Goal: Task Accomplishment & Management: Manage account settings

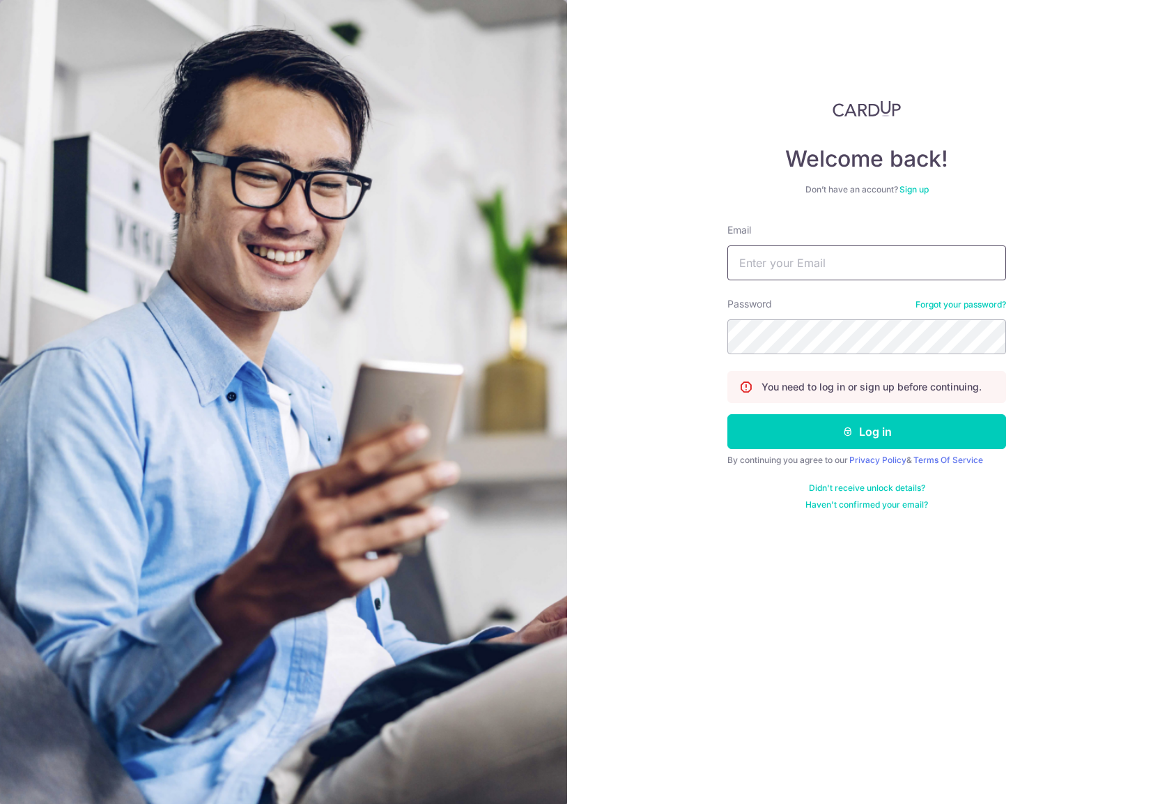
type input "[PERSON_NAME][EMAIL_ADDRESS][DOMAIN_NAME]"
click at [838, 430] on button "Log in" at bounding box center [867, 431] width 279 height 35
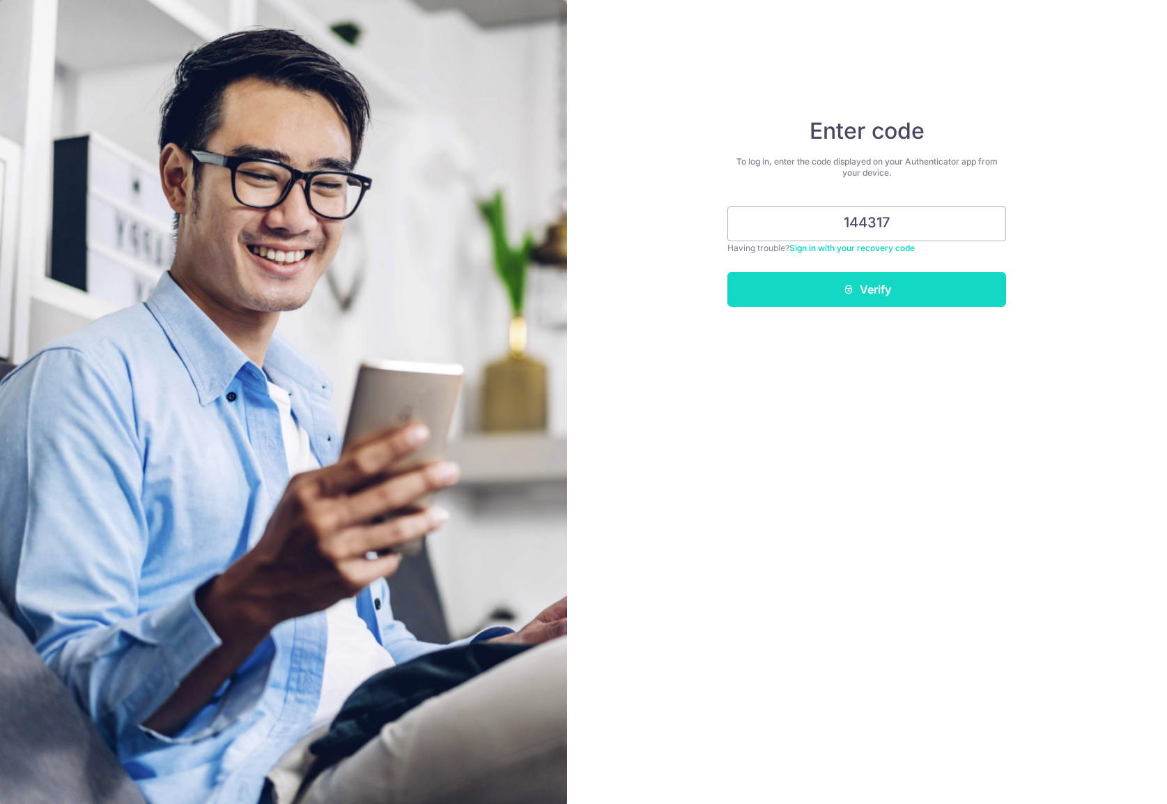
type input "144317"
click at [885, 302] on button "Verify" at bounding box center [867, 289] width 279 height 35
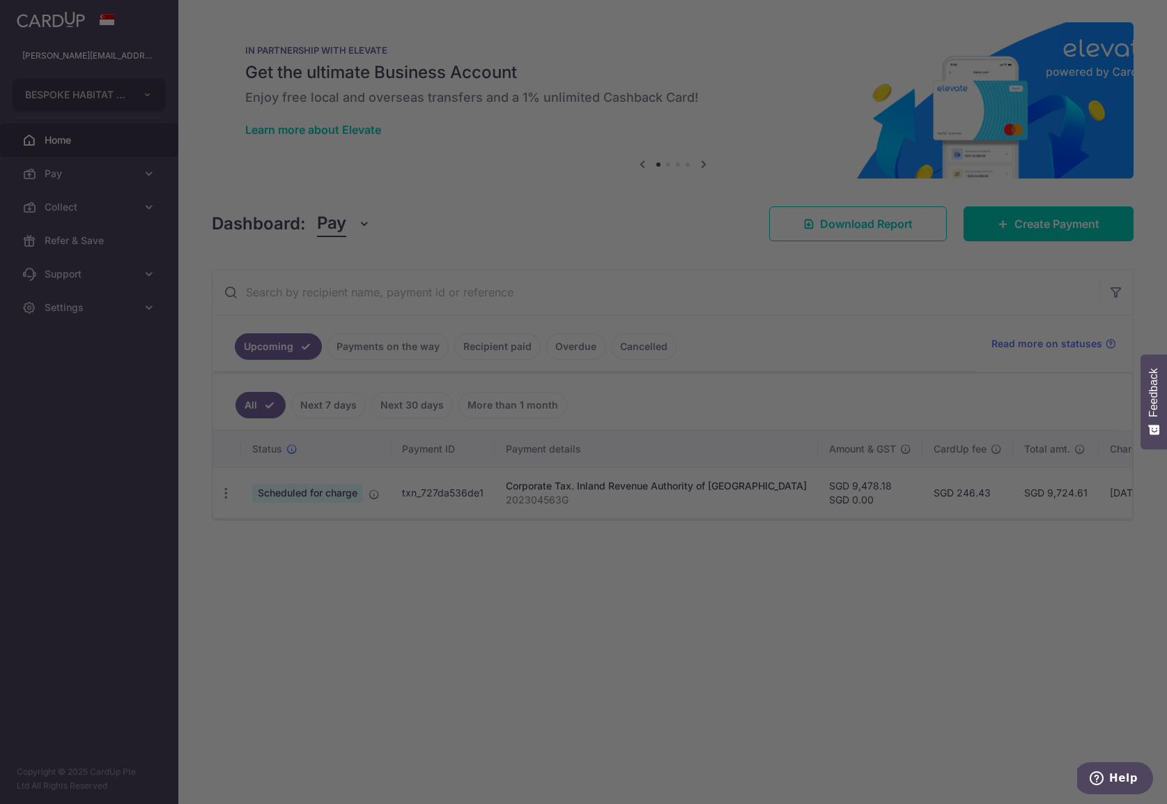
click at [953, 523] on div at bounding box center [589, 406] width 1179 height 812
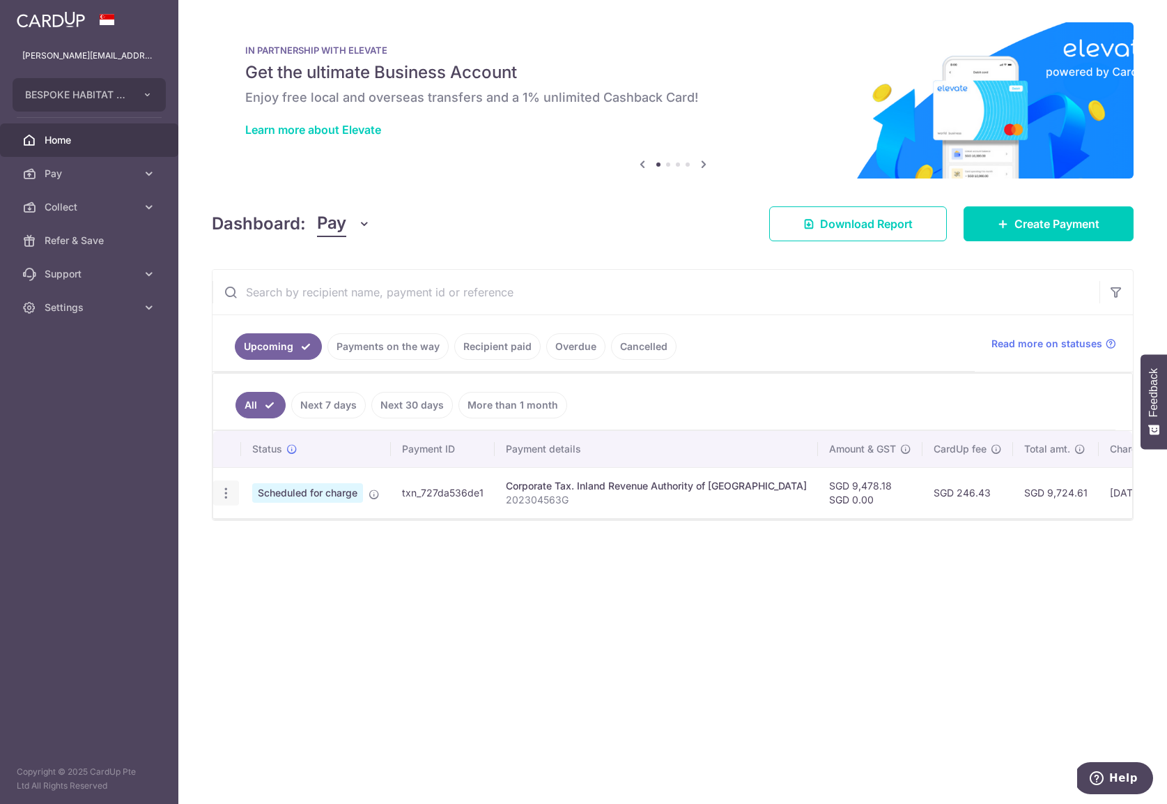
click at [234, 491] on div "Update payment Cancel payment" at bounding box center [226, 493] width 26 height 26
click at [231, 491] on icon "button" at bounding box center [226, 493] width 15 height 15
click at [670, 513] on td "Corporate Tax. Inland Revenue Authority of Singapore 202304563G" at bounding box center [656, 492] width 323 height 51
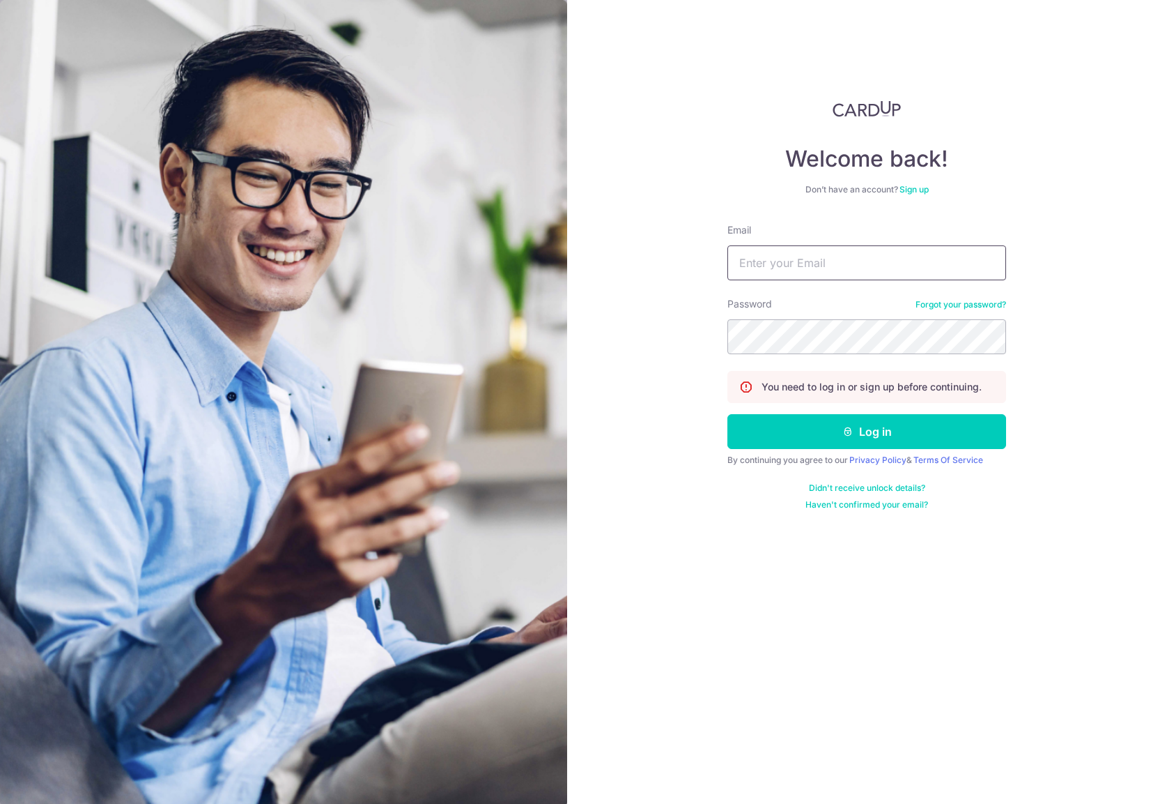
type input "[PERSON_NAME][EMAIL_ADDRESS][DOMAIN_NAME]"
click at [862, 416] on button "Log in" at bounding box center [867, 431] width 279 height 35
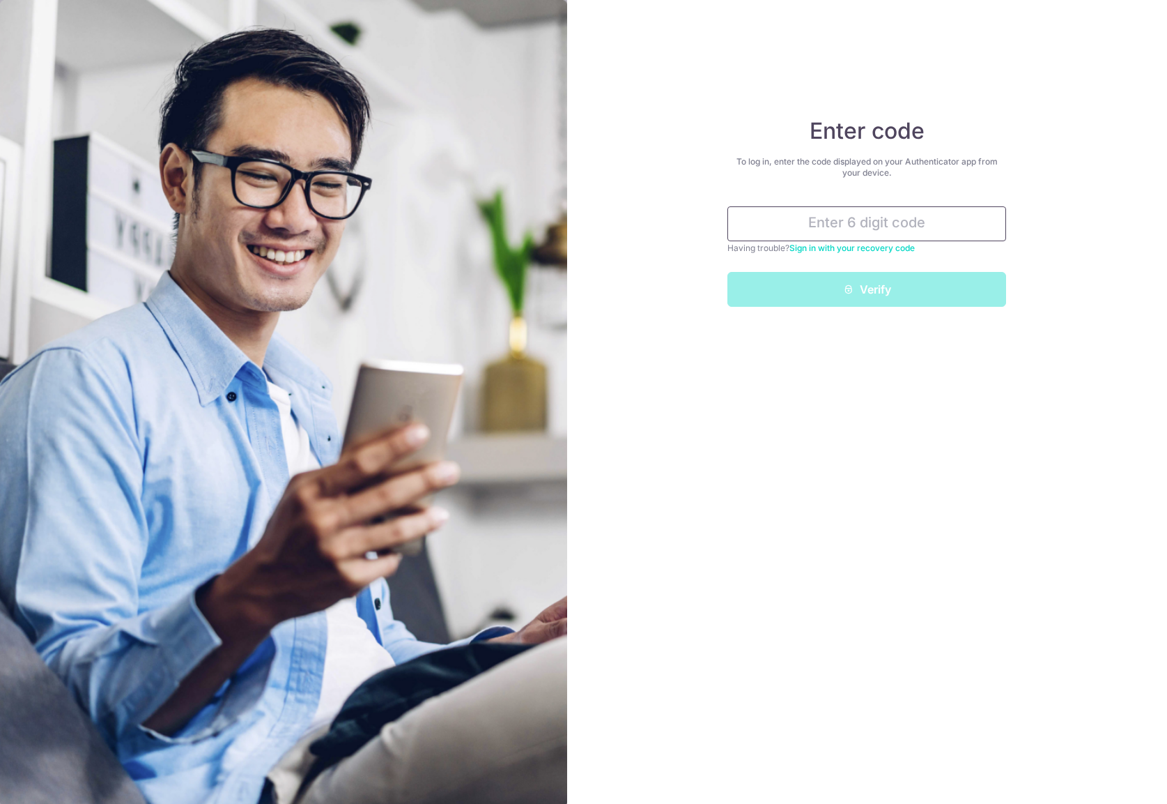
click at [866, 227] on input "text" at bounding box center [867, 223] width 279 height 35
paste input "308803"
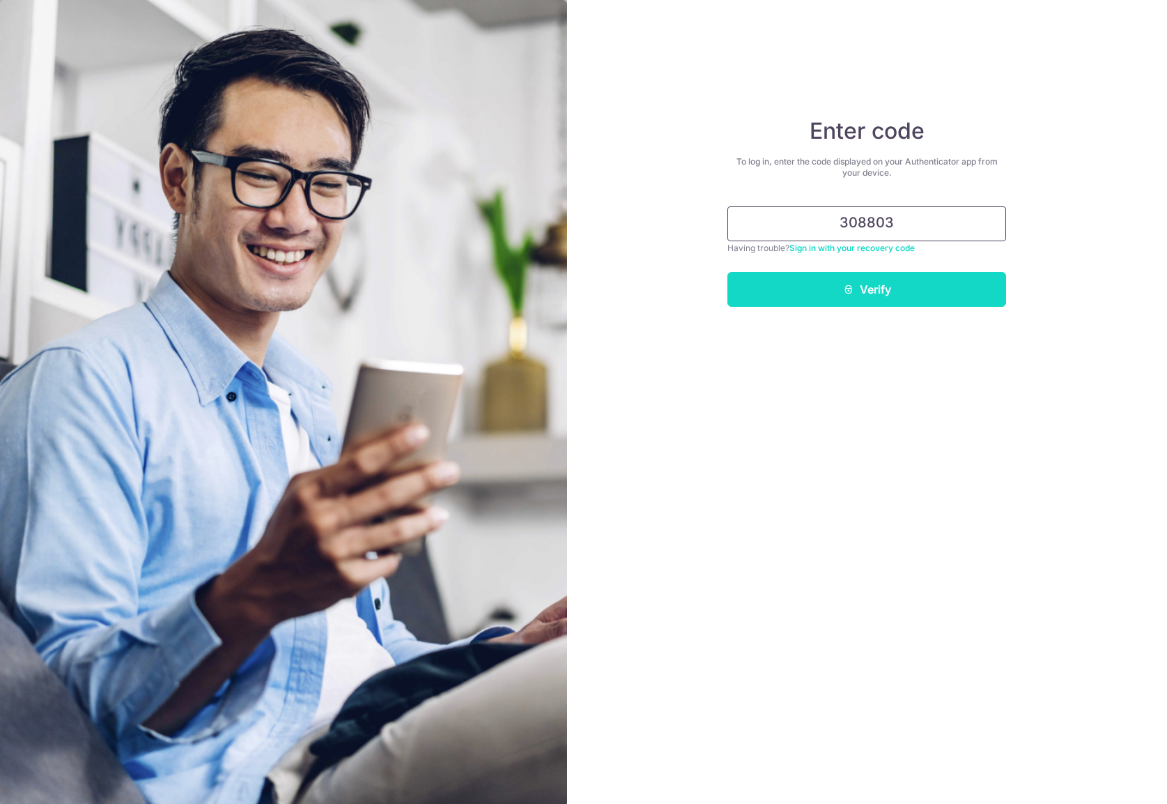
type input "308803"
click at [884, 286] on button "Verify" at bounding box center [867, 289] width 279 height 35
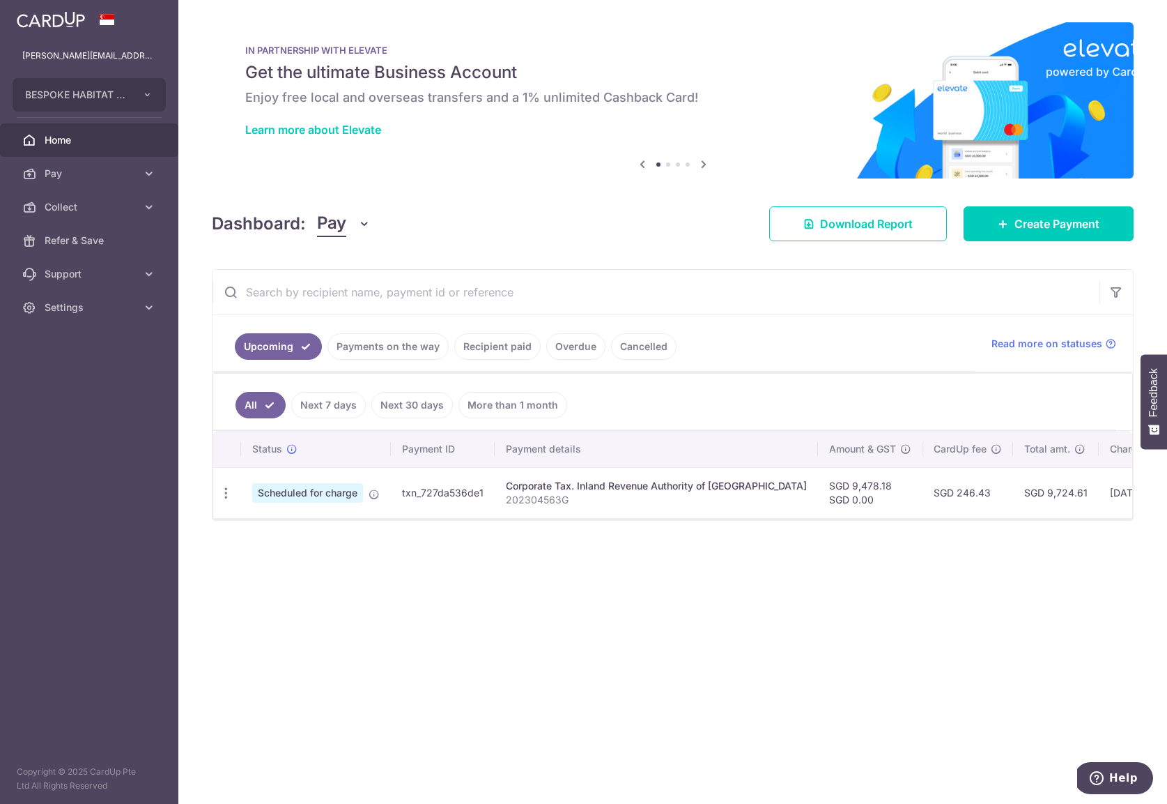
scroll to position [0, 191]
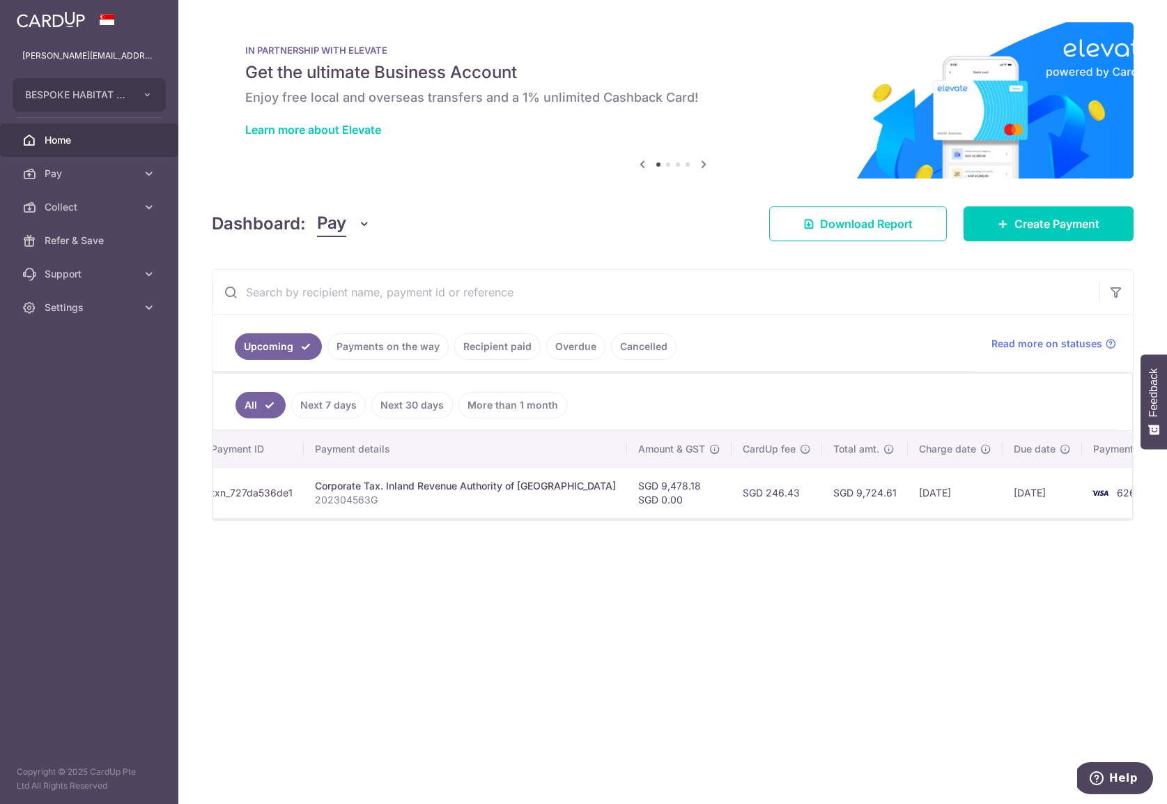
click at [1003, 486] on td "[DATE]" at bounding box center [1042, 492] width 79 height 51
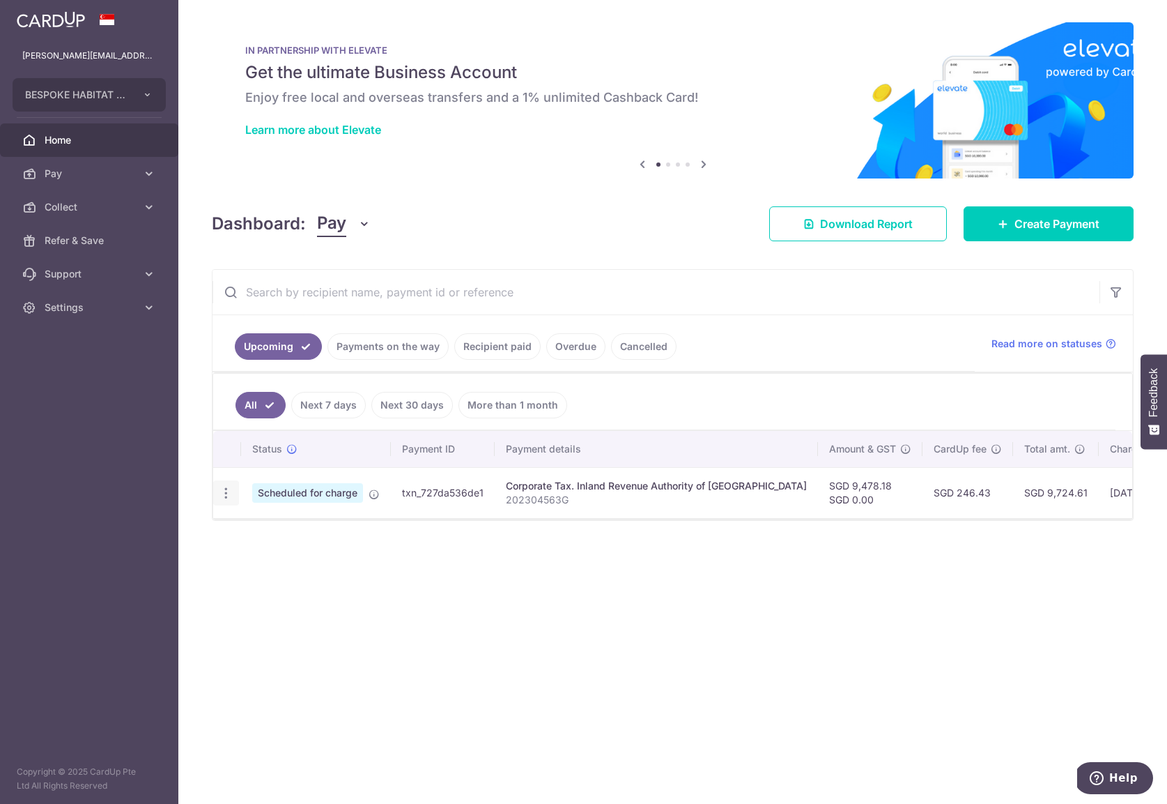
click at [234, 490] on div "Update payment Cancel payment" at bounding box center [226, 493] width 26 height 26
click at [213, 493] on div "Update payment Cancel payment" at bounding box center [226, 493] width 26 height 26
click at [227, 493] on icon "button" at bounding box center [226, 493] width 15 height 15
click at [276, 529] on span "Update payment" at bounding box center [300, 531] width 95 height 17
radio input "true"
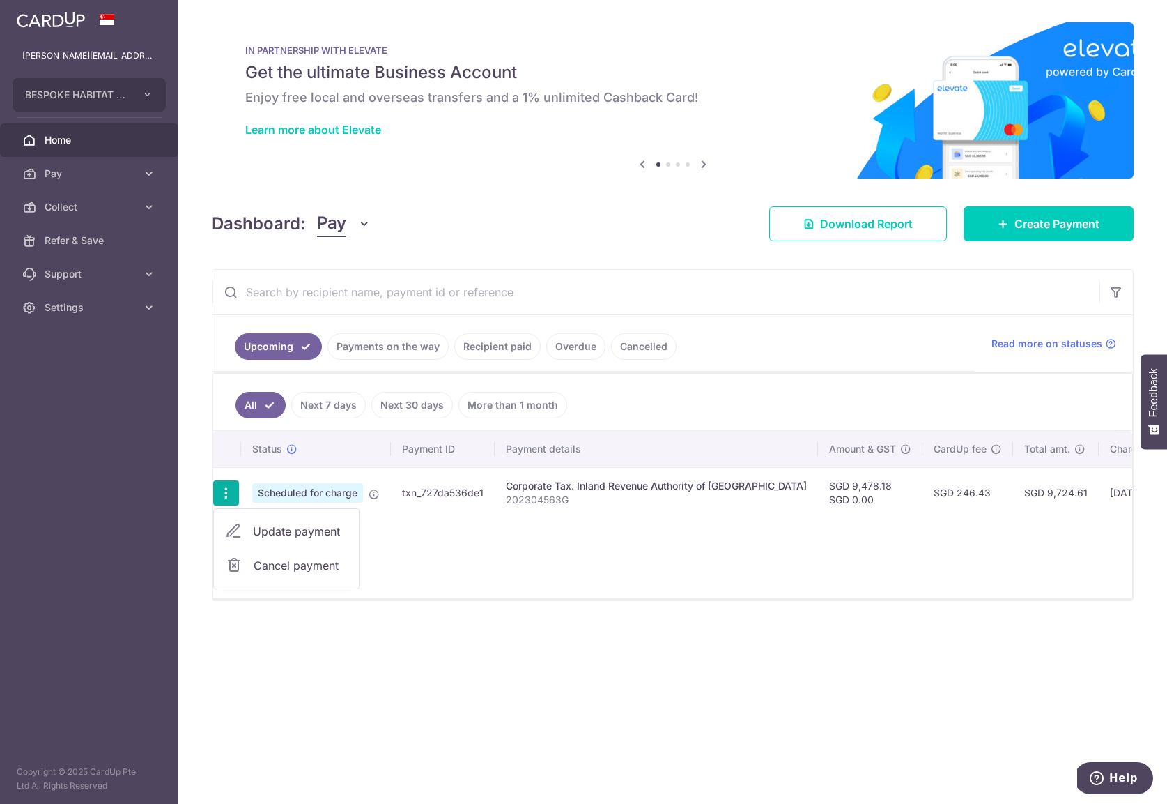
type input "9,478.18"
type input "[DATE]"
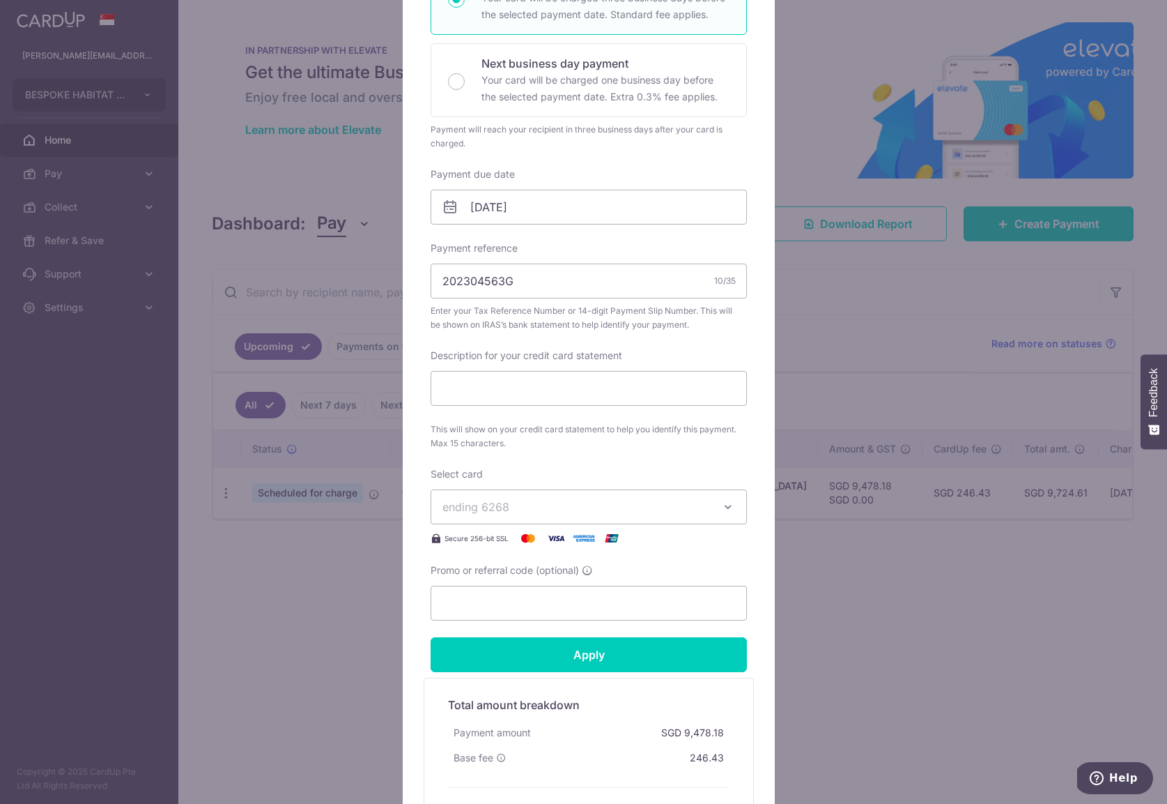
scroll to position [358, 0]
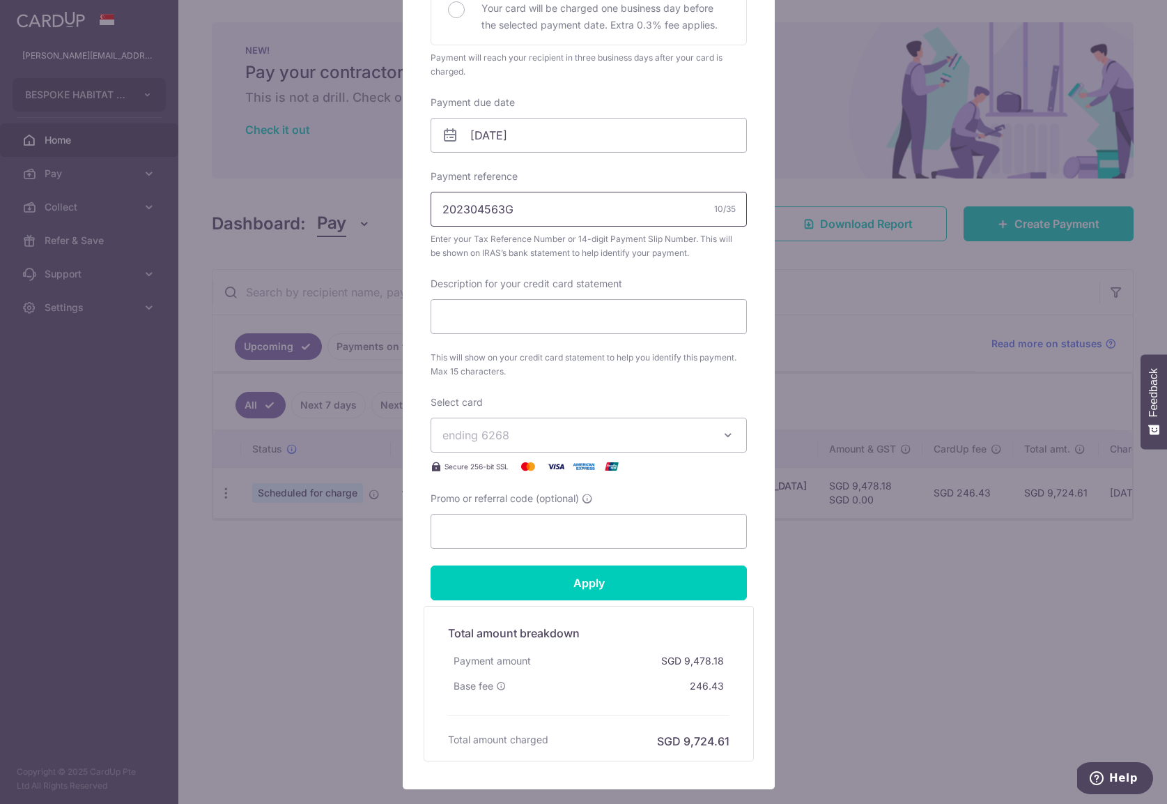
click at [546, 209] on input "202304563G" at bounding box center [589, 209] width 316 height 35
paste input "15812377610043"
type input "15812377610043"
click at [537, 263] on div "Enter payment amount 9,478.18 9478.18 SGD To change the payment amount, please …" at bounding box center [589, 174] width 316 height 750
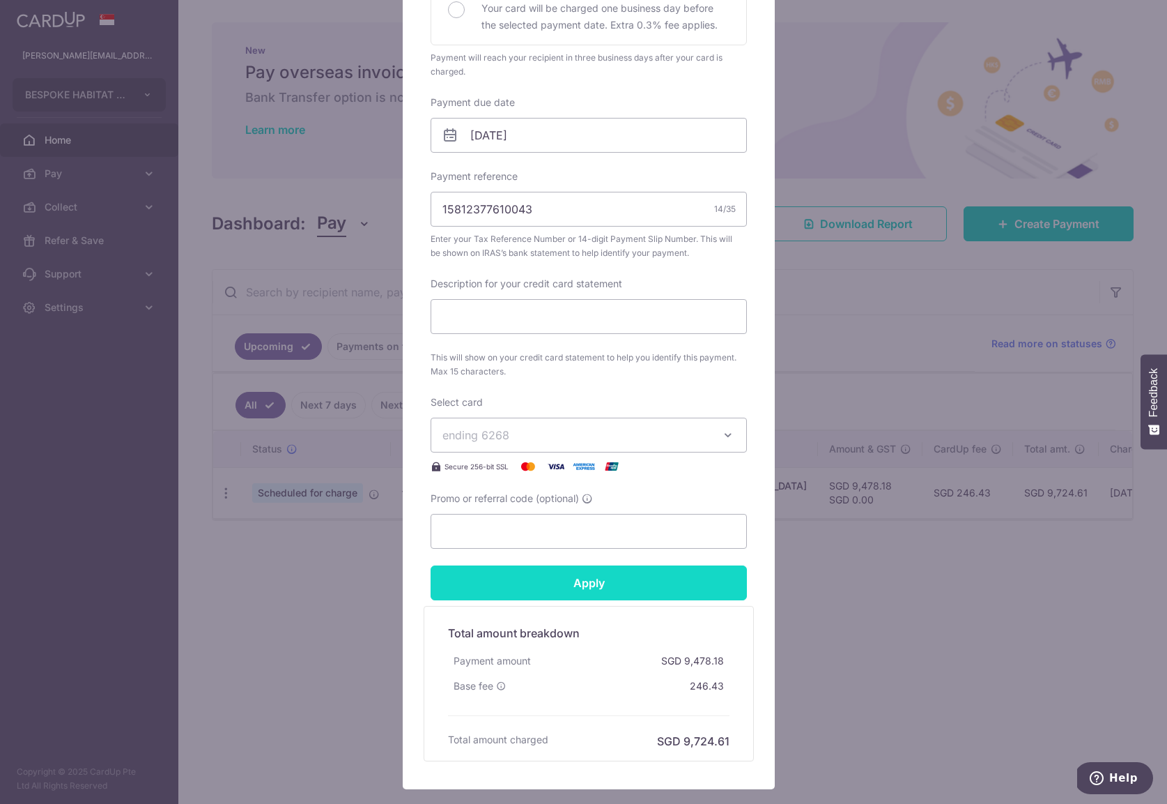
click at [549, 581] on input "Apply" at bounding box center [589, 582] width 316 height 35
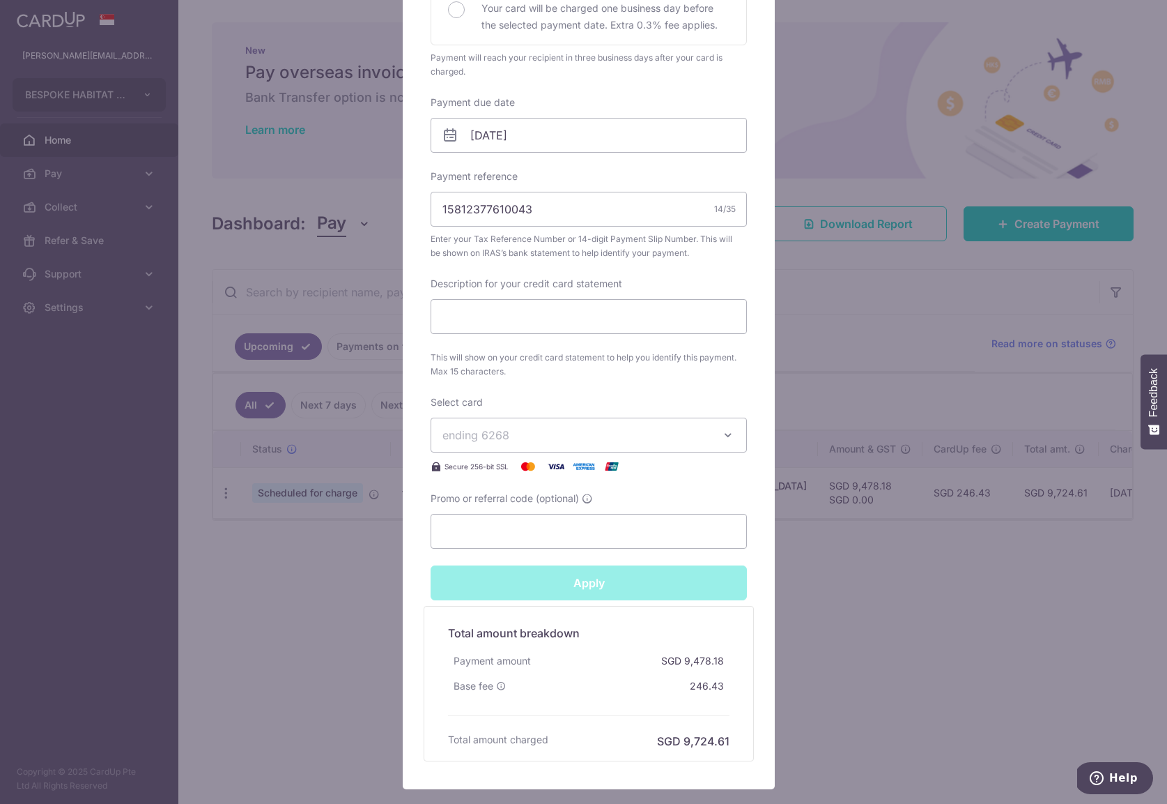
type input "Successfully Applied"
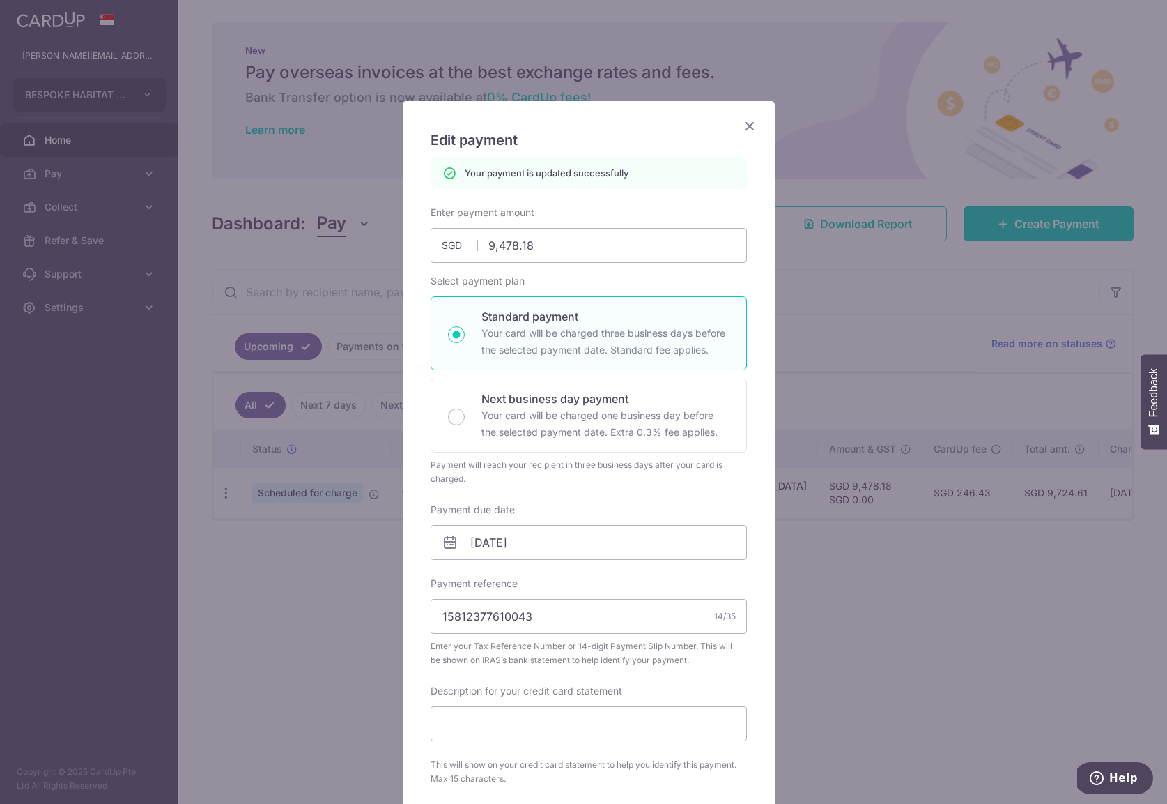
click at [746, 125] on icon "Close" at bounding box center [750, 125] width 17 height 17
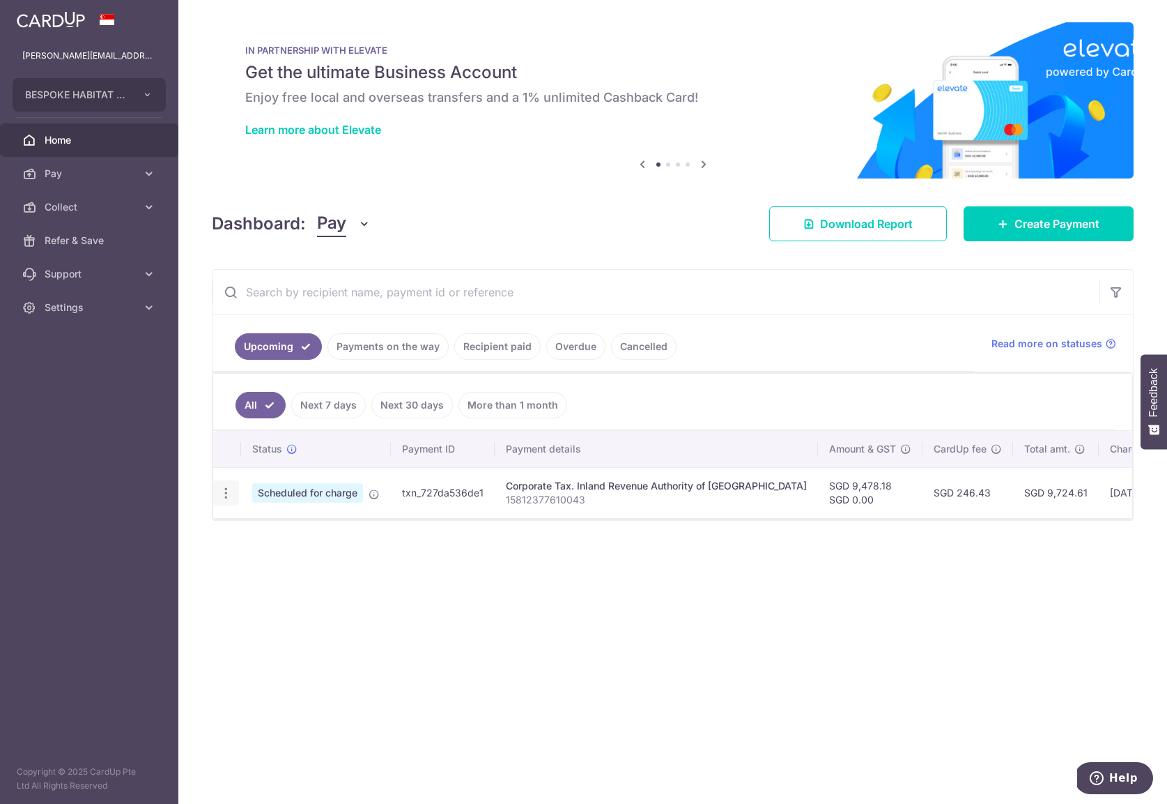
click at [227, 489] on icon "button" at bounding box center [226, 493] width 15 height 15
click at [262, 523] on span "Update payment" at bounding box center [300, 531] width 95 height 17
radio input "true"
type input "9,478.18"
type input "[DATE]"
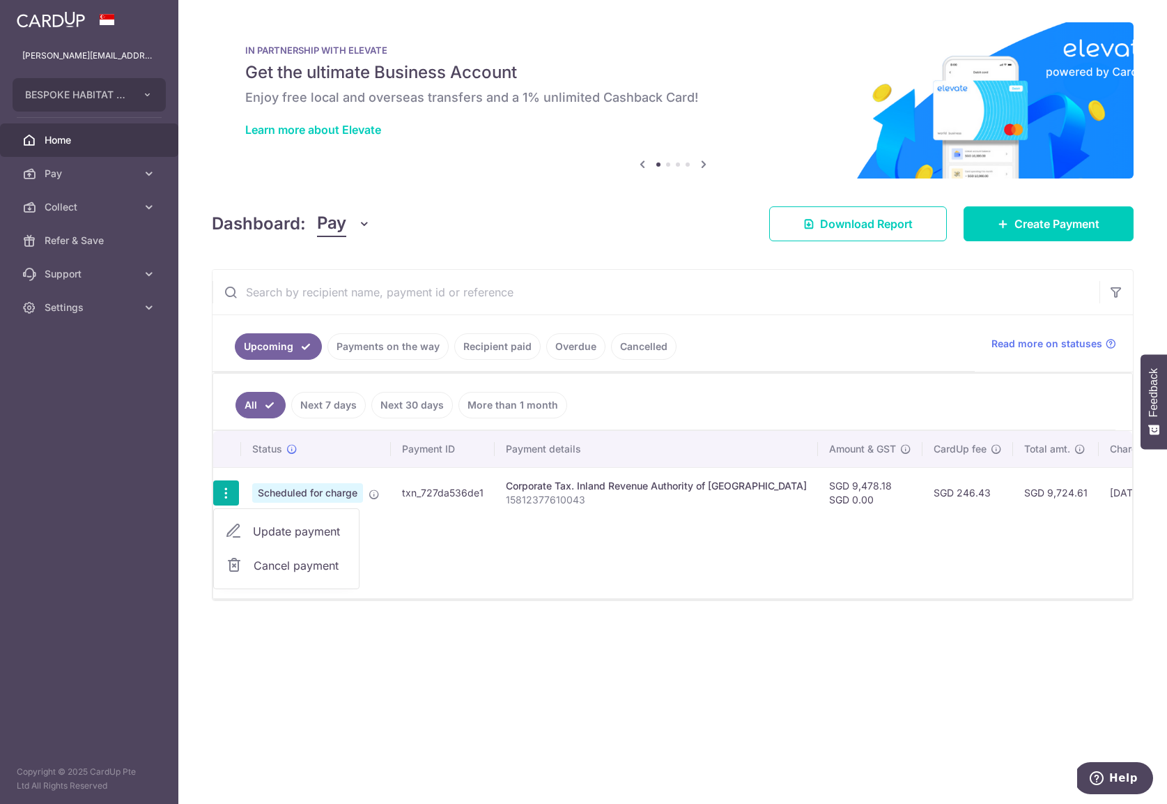
type input "15812377610043"
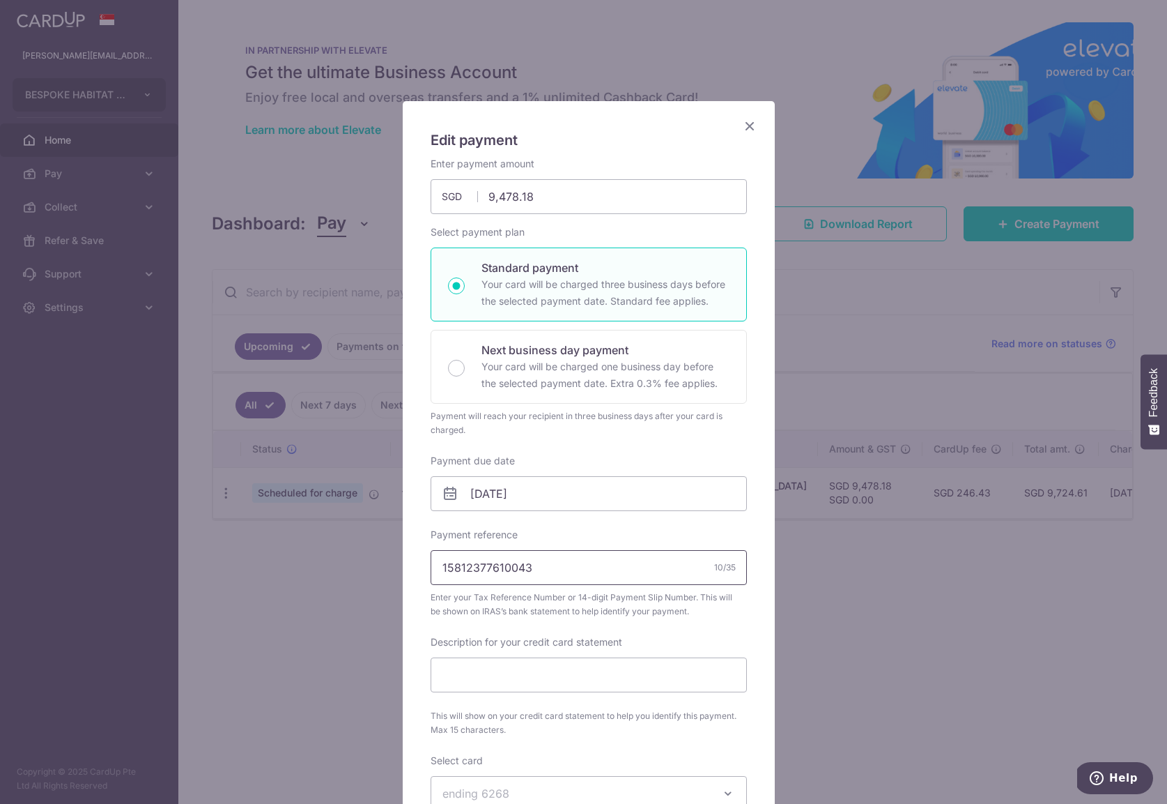
scroll to position [161, 0]
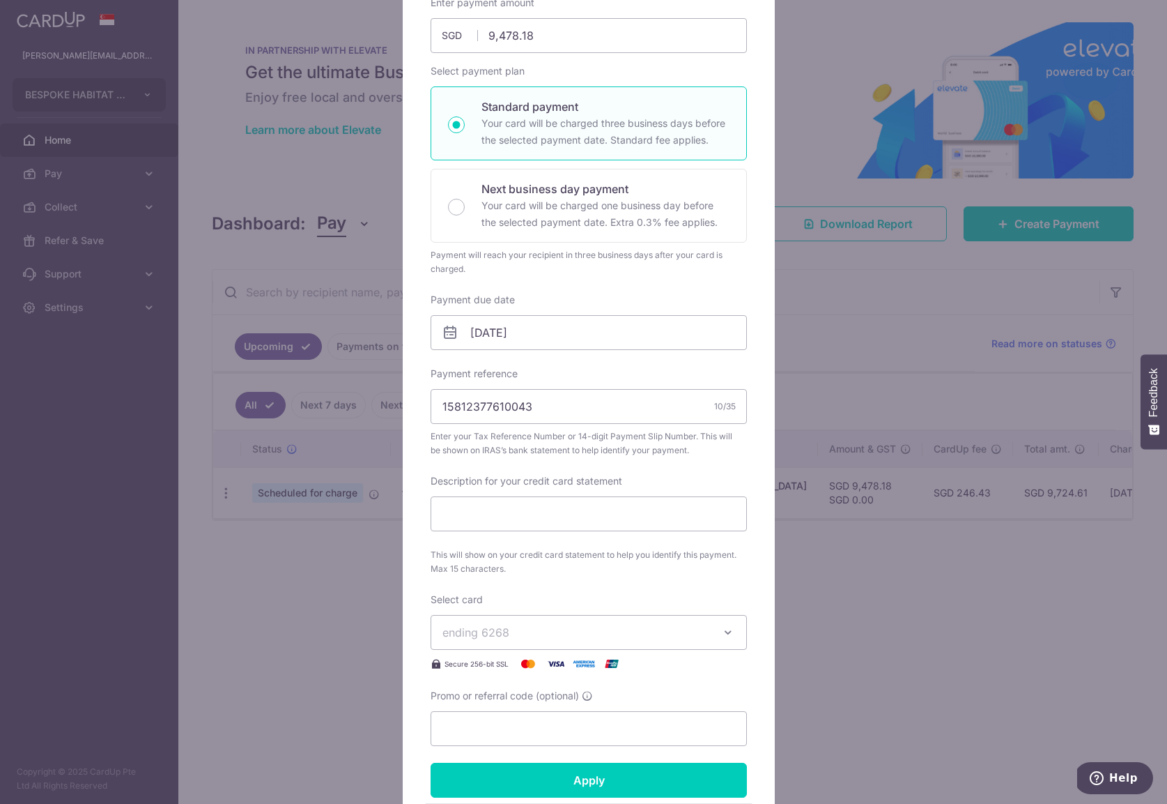
click at [617, 462] on div "Enter payment amount 9,478.18 9478.18 SGD To change the payment amount, please …" at bounding box center [589, 371] width 316 height 750
click at [582, 402] on input "15812377610043" at bounding box center [589, 406] width 316 height 35
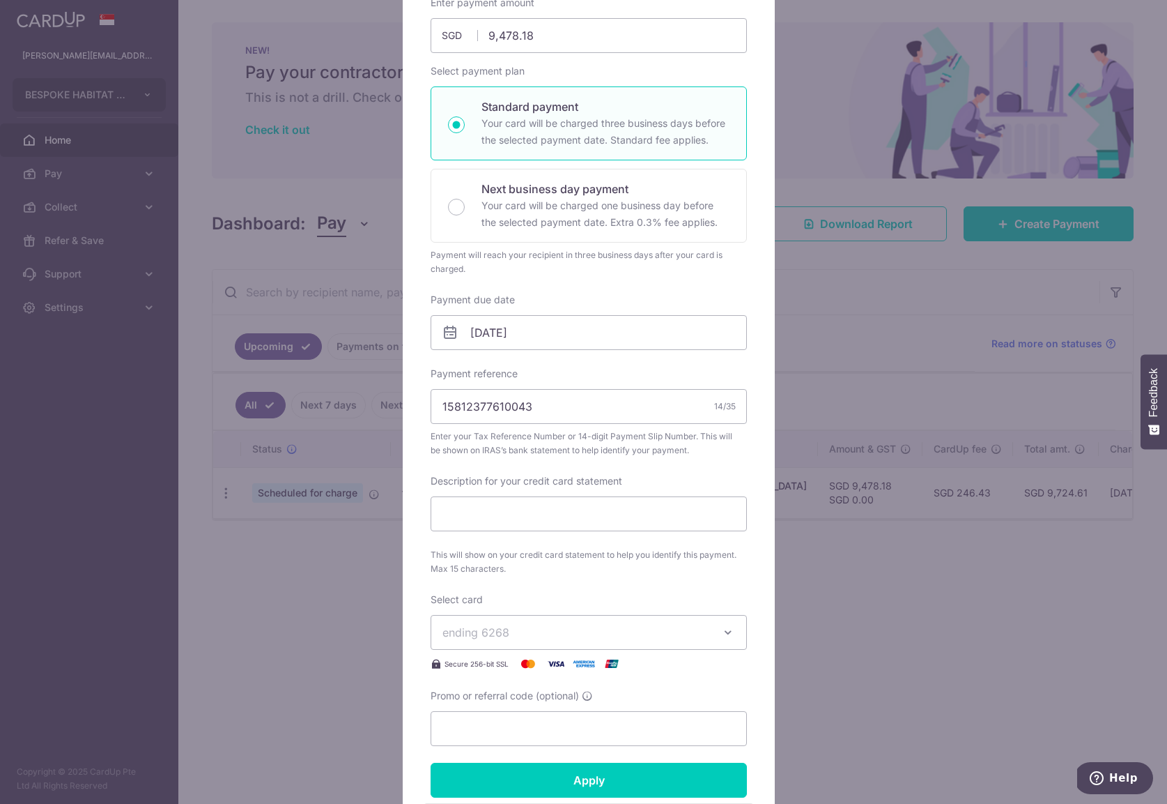
click at [604, 298] on div "Payment due date 24/09/2025 Your card will be charged on" at bounding box center [589, 321] width 316 height 57
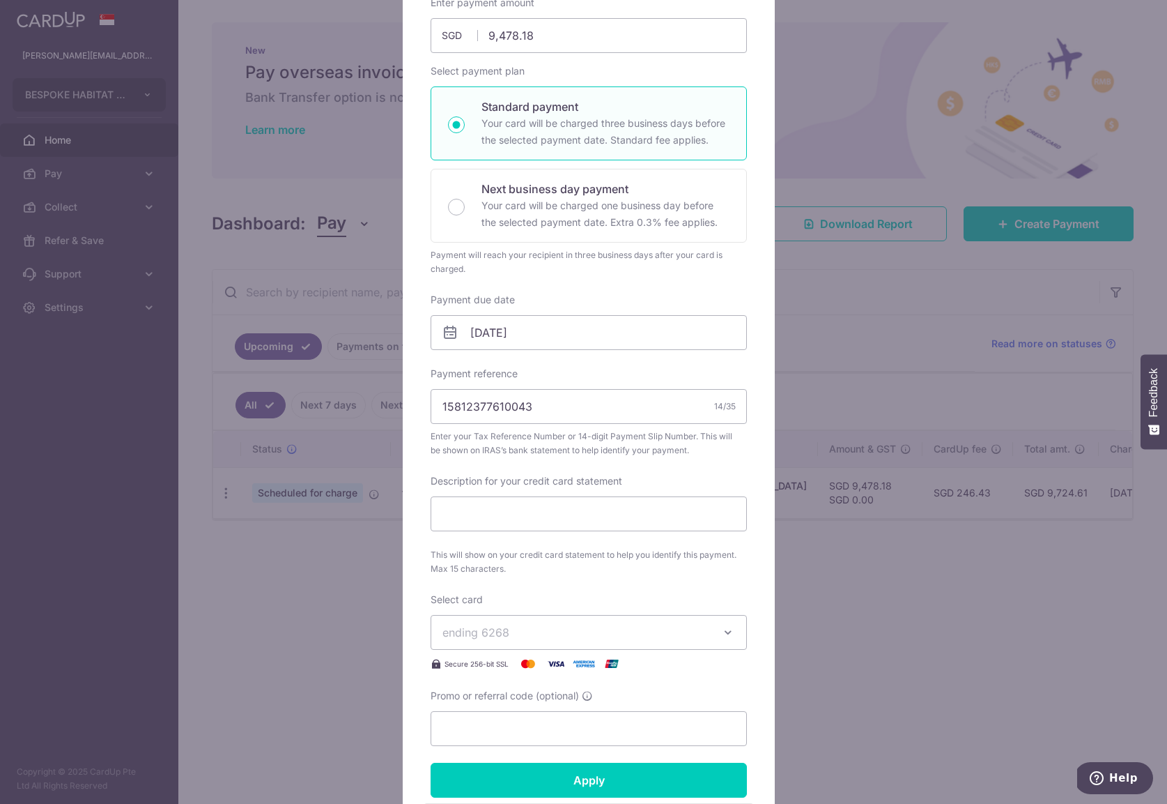
scroll to position [0, 0]
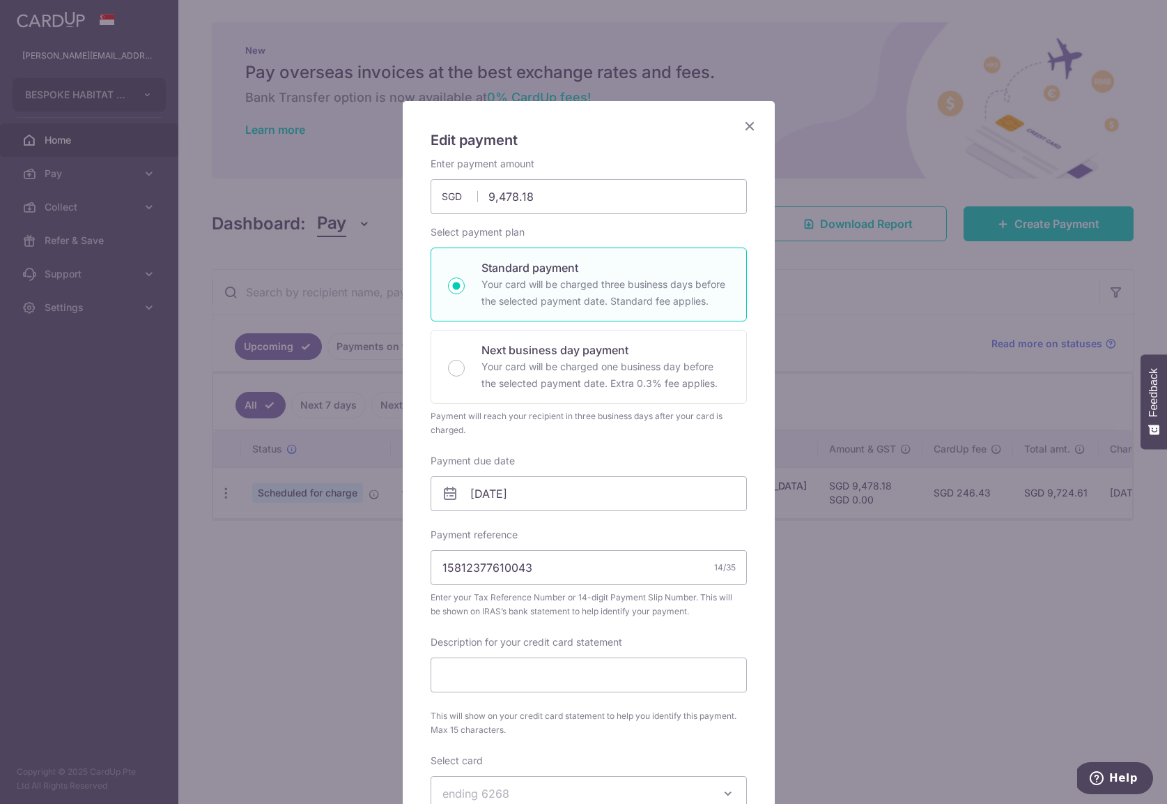
click at [742, 126] on icon "Close" at bounding box center [750, 125] width 17 height 17
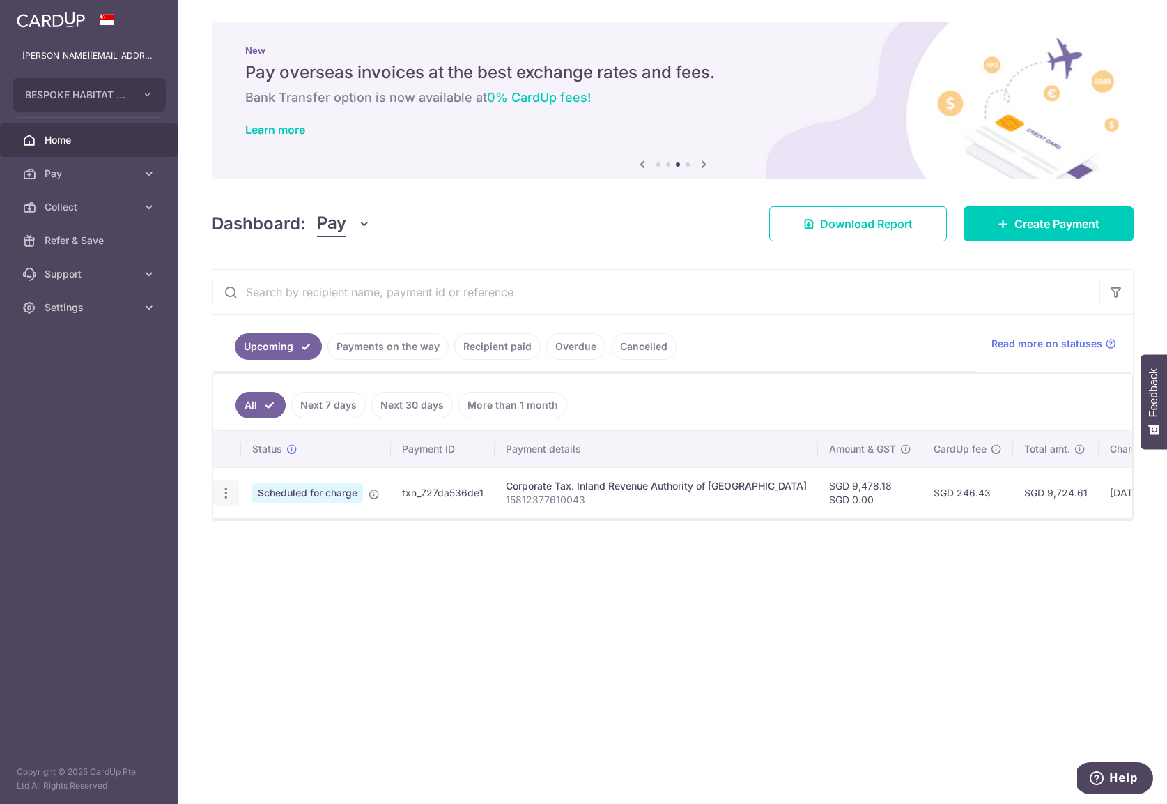
click at [219, 499] on icon "button" at bounding box center [226, 493] width 15 height 15
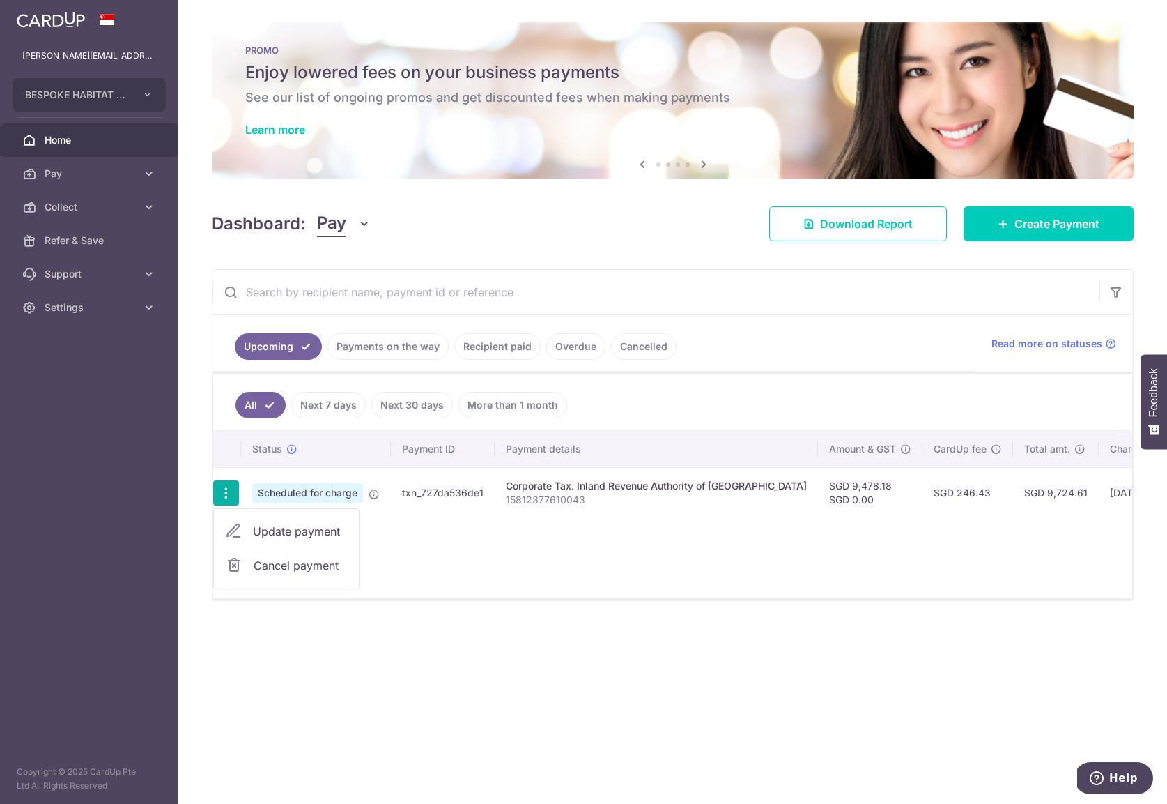
click at [431, 707] on div "× Pause Schedule Pause all future payments in this series Pause just this one p…" at bounding box center [672, 402] width 989 height 804
click at [213, 496] on div "All Next 7 days Next 30 days More than 1 month Status Payment ID Payment detail…" at bounding box center [673, 446] width 921 height 148
click at [219, 494] on icon "button" at bounding box center [226, 493] width 15 height 15
click at [256, 526] on span "Update payment" at bounding box center [300, 531] width 95 height 17
radio input "true"
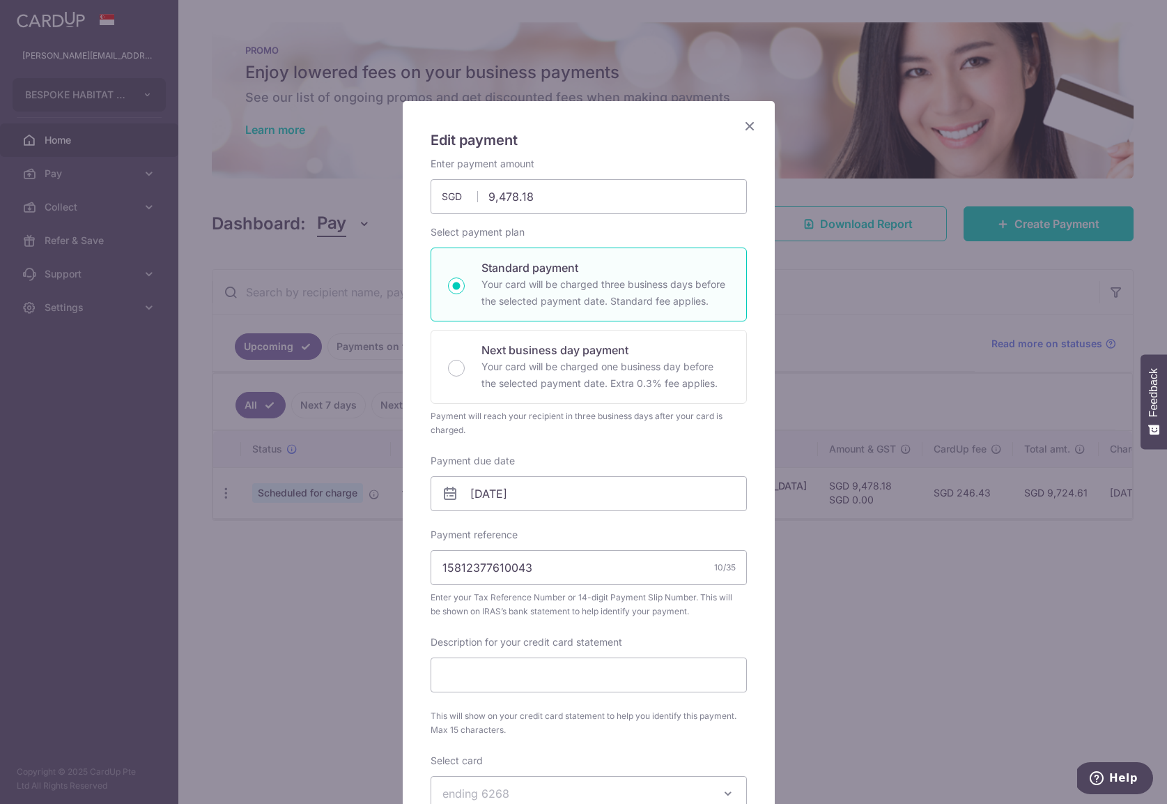
click at [589, 155] on div "Edit payment By clicking apply, you will make changes to all payments to Inland…" at bounding box center [589, 624] width 372 height 1046
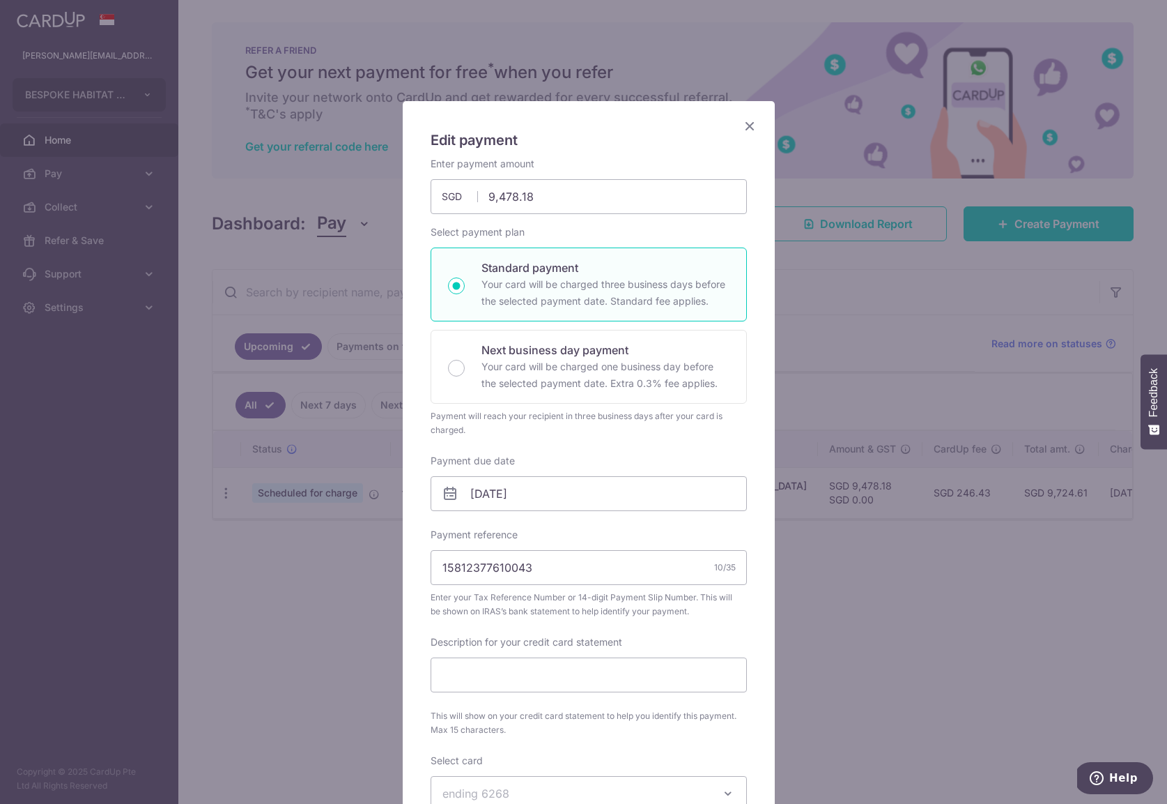
click at [742, 128] on icon "Close" at bounding box center [750, 125] width 17 height 17
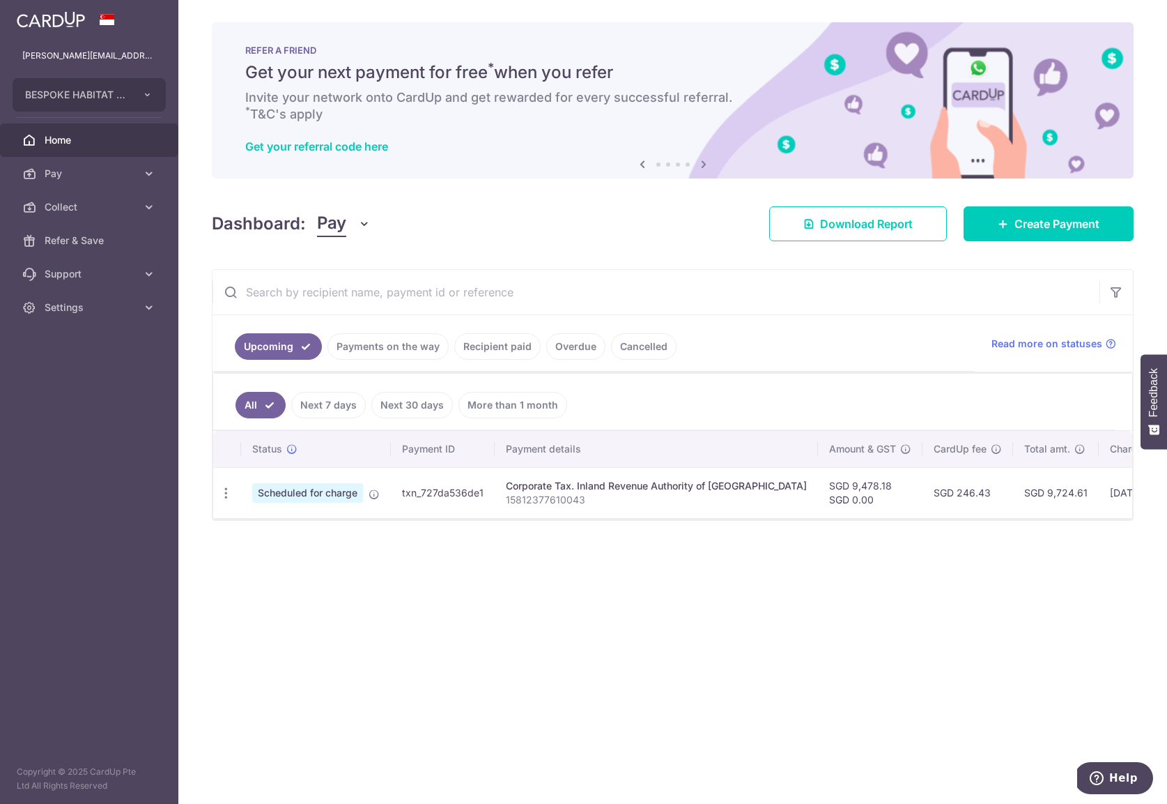
click at [224, 507] on td "Update payment Cancel payment" at bounding box center [227, 492] width 28 height 51
click at [226, 500] on div "Update payment Cancel payment" at bounding box center [226, 493] width 26 height 26
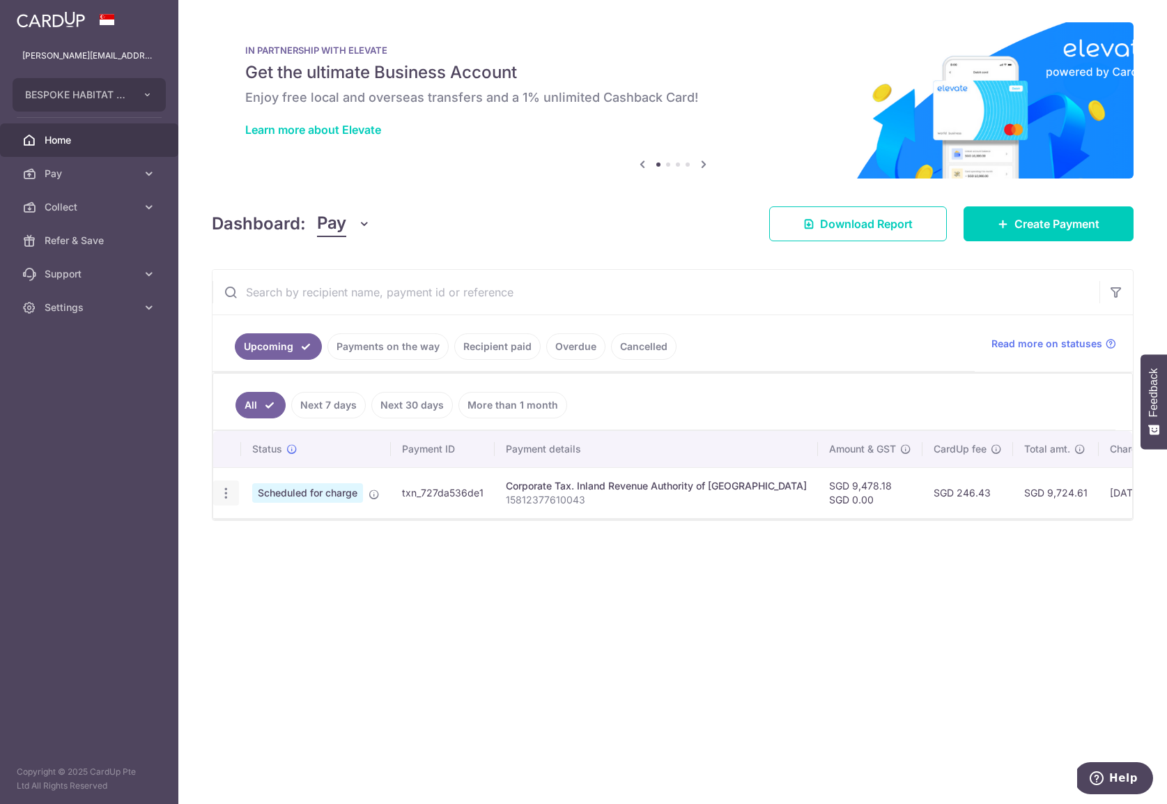
click at [226, 487] on icon "button" at bounding box center [226, 493] width 15 height 15
click at [275, 532] on span "Update payment" at bounding box center [300, 531] width 95 height 17
radio input "true"
type input "9,478.18"
type input "[DATE]"
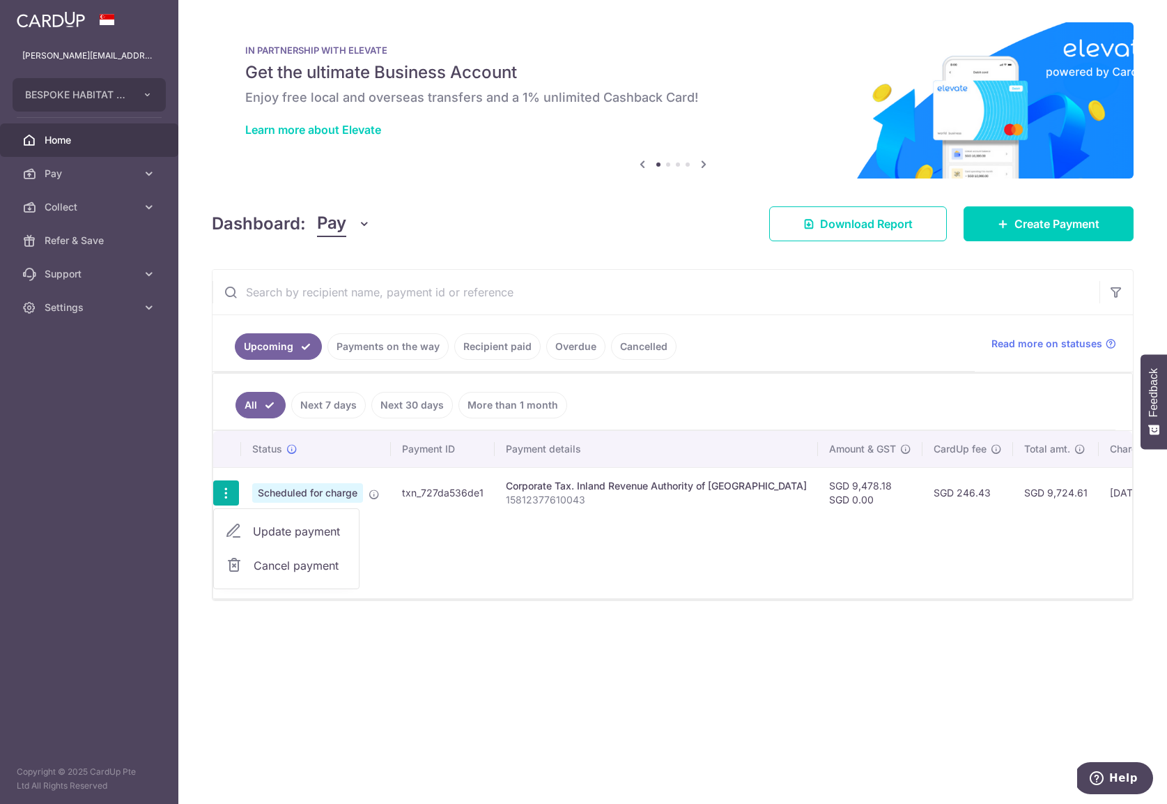
type input "15812377610043"
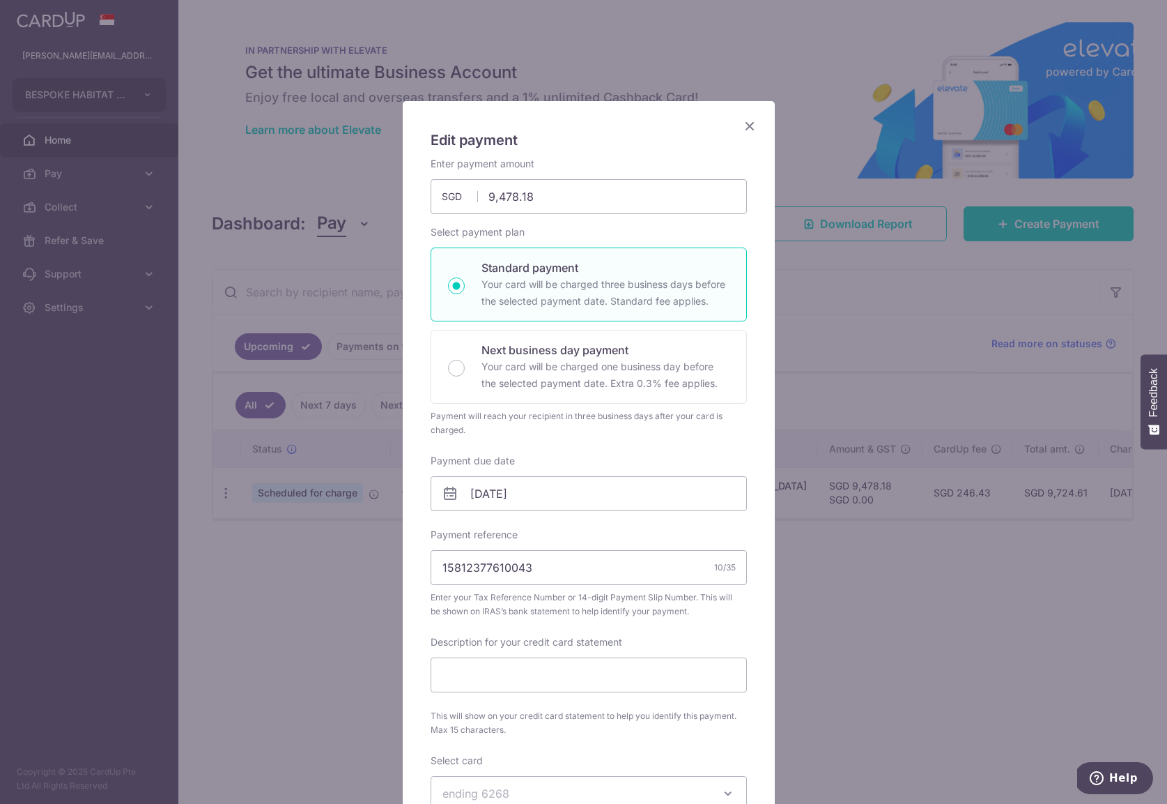
click at [742, 129] on icon "Close" at bounding box center [750, 125] width 17 height 17
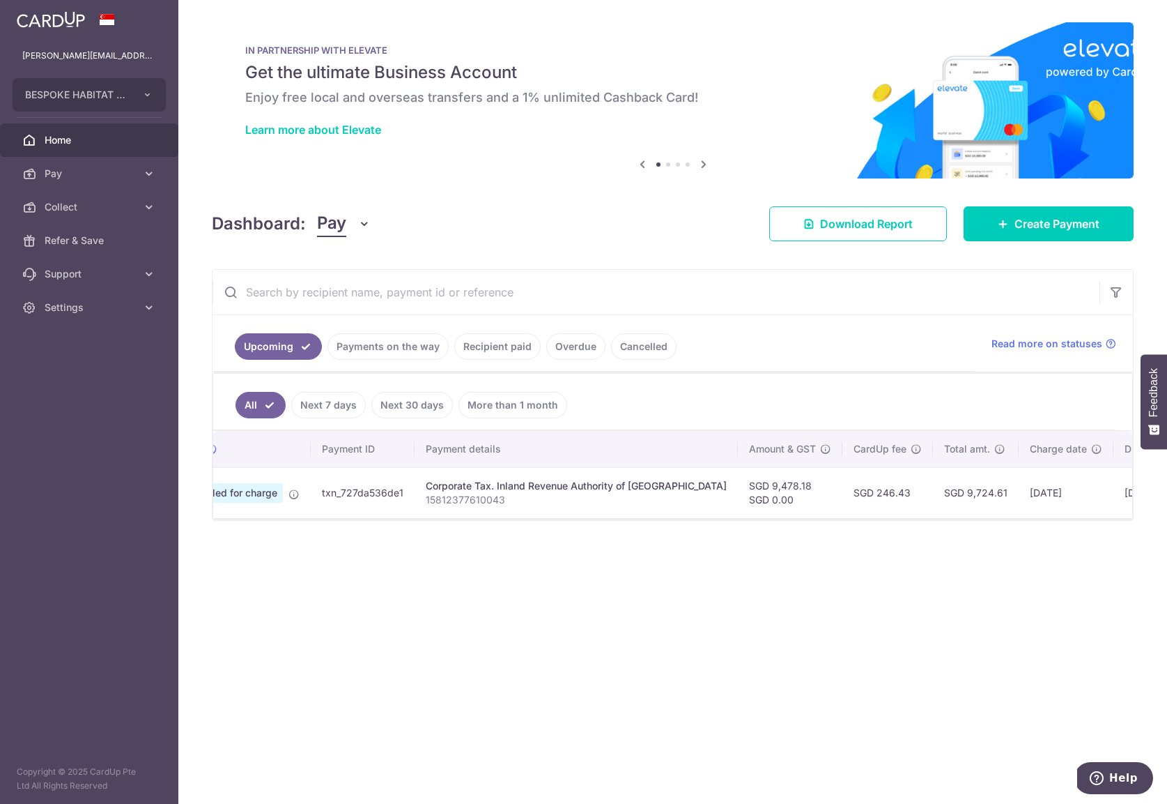
scroll to position [0, 191]
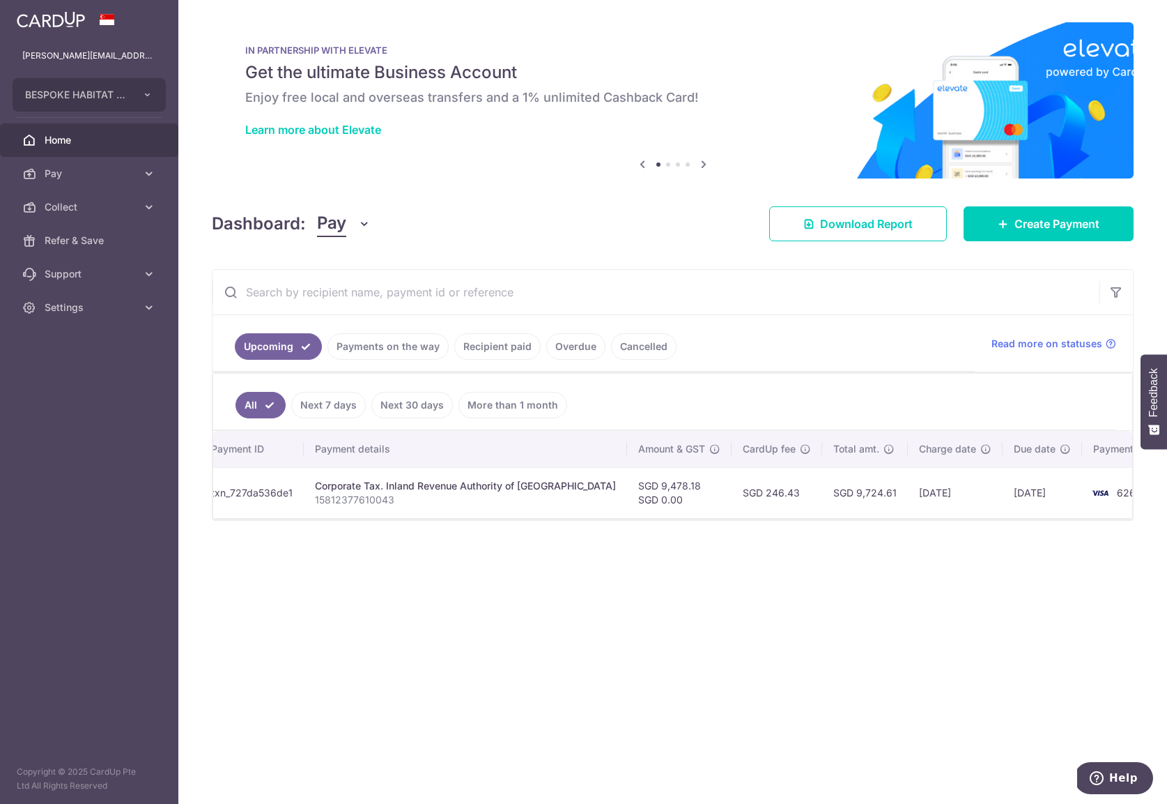
click at [1003, 493] on td "[DATE]" at bounding box center [1042, 492] width 79 height 51
copy tr "[DATE]"
